Goal: Task Accomplishment & Management: Manage account settings

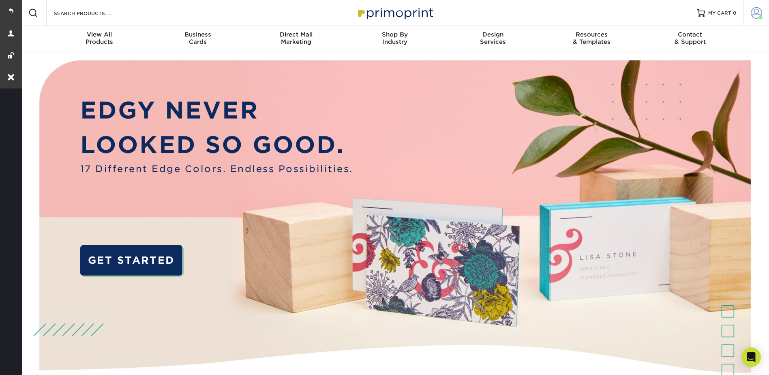
click at [765, 10] on link "Account" at bounding box center [756, 13] width 26 height 26
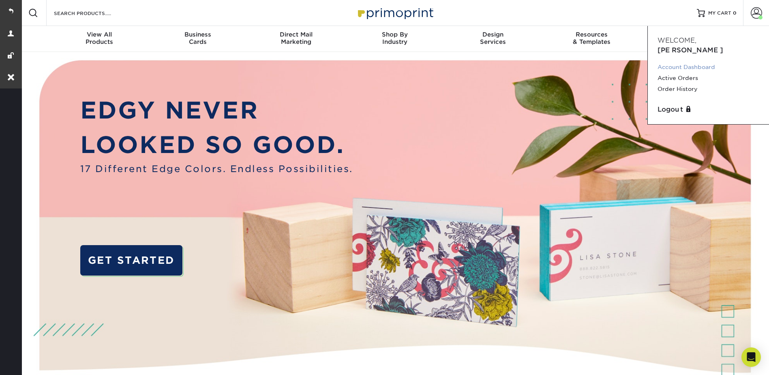
click at [683, 62] on link "Account Dashboard" at bounding box center [709, 67] width 102 height 11
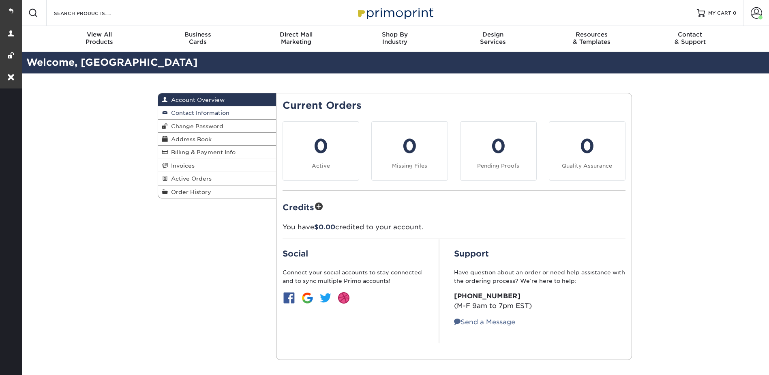
click at [190, 112] on span "Contact Information" at bounding box center [199, 112] width 62 height 6
